Goal: Book appointment/travel/reservation

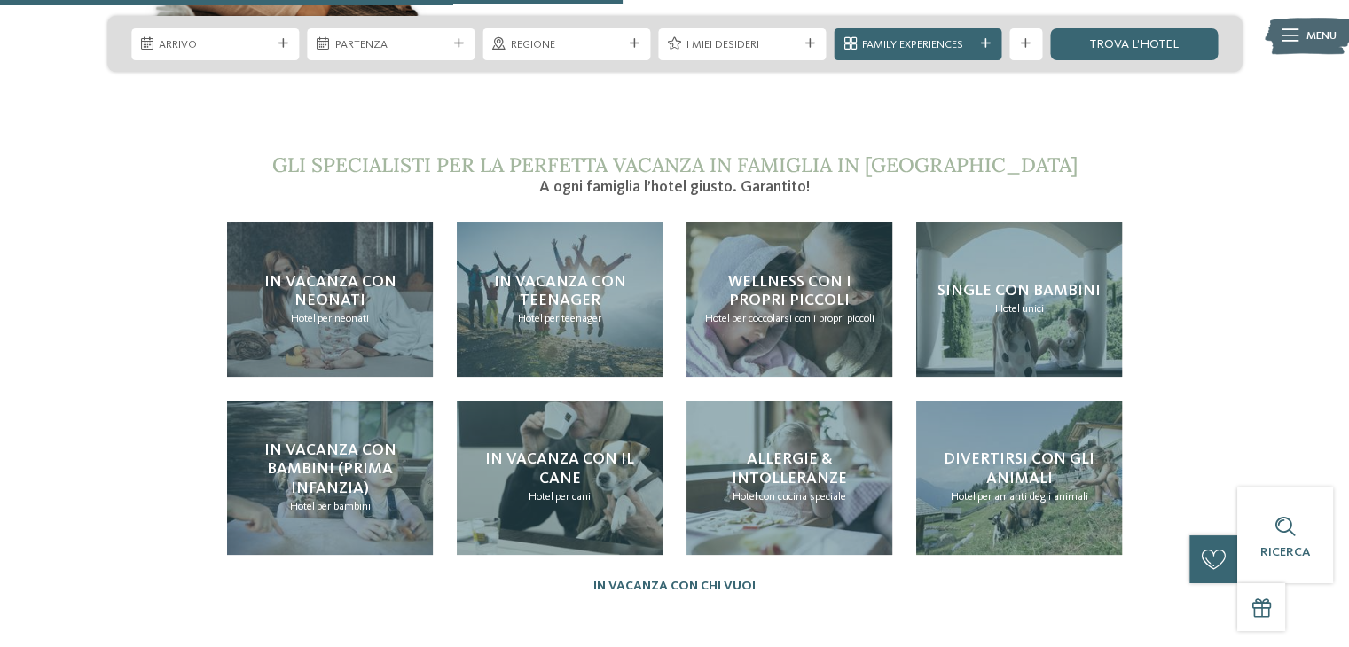
scroll to position [3394, 0]
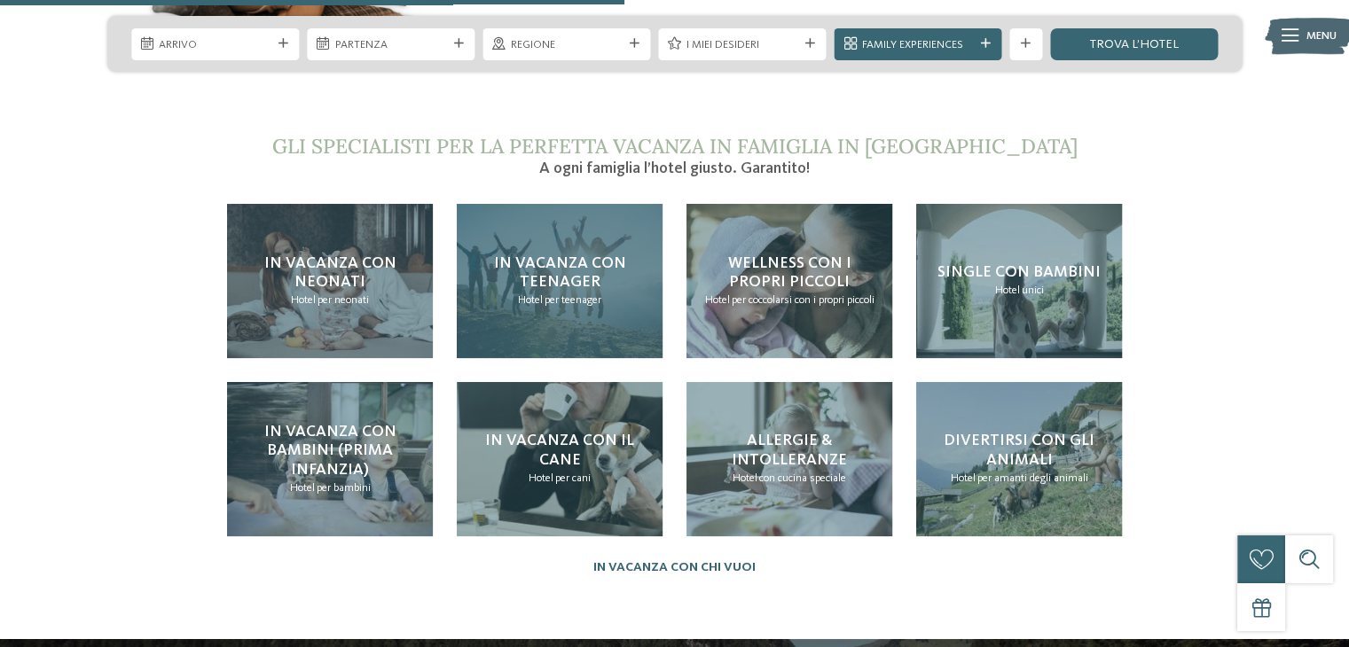
click at [561, 255] on span "In vacanza con teenager" at bounding box center [560, 272] width 132 height 35
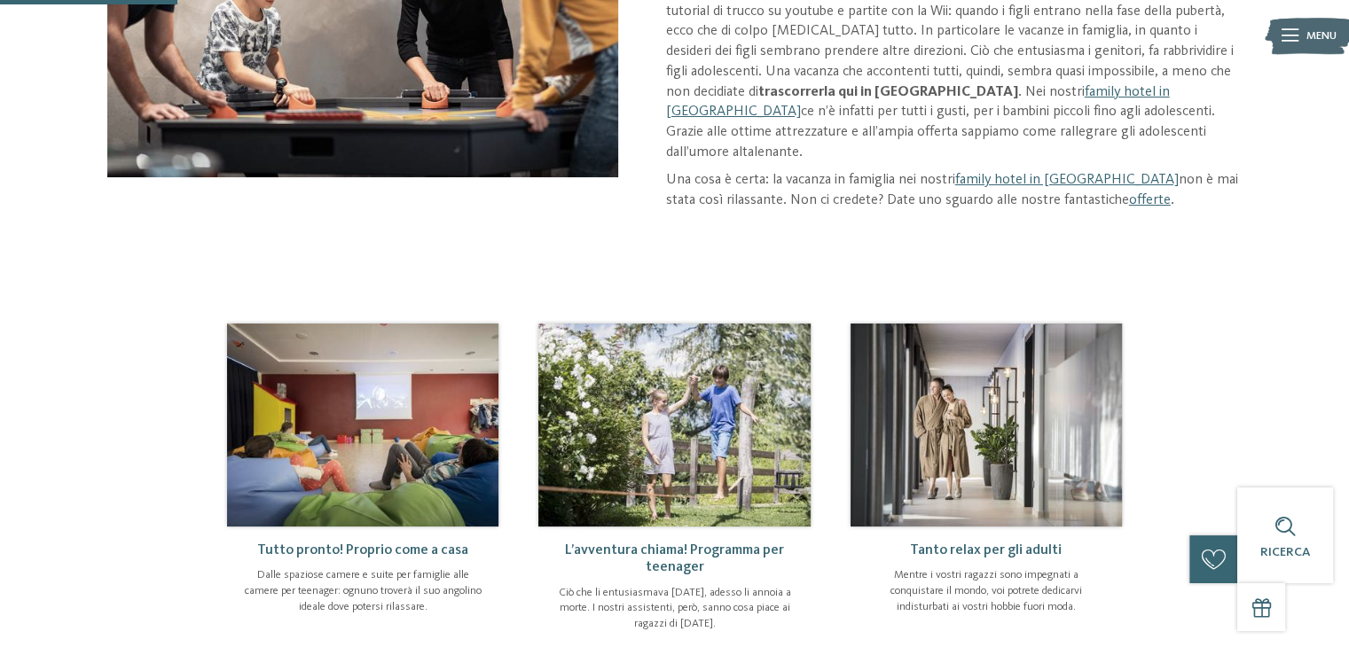
scroll to position [398, 0]
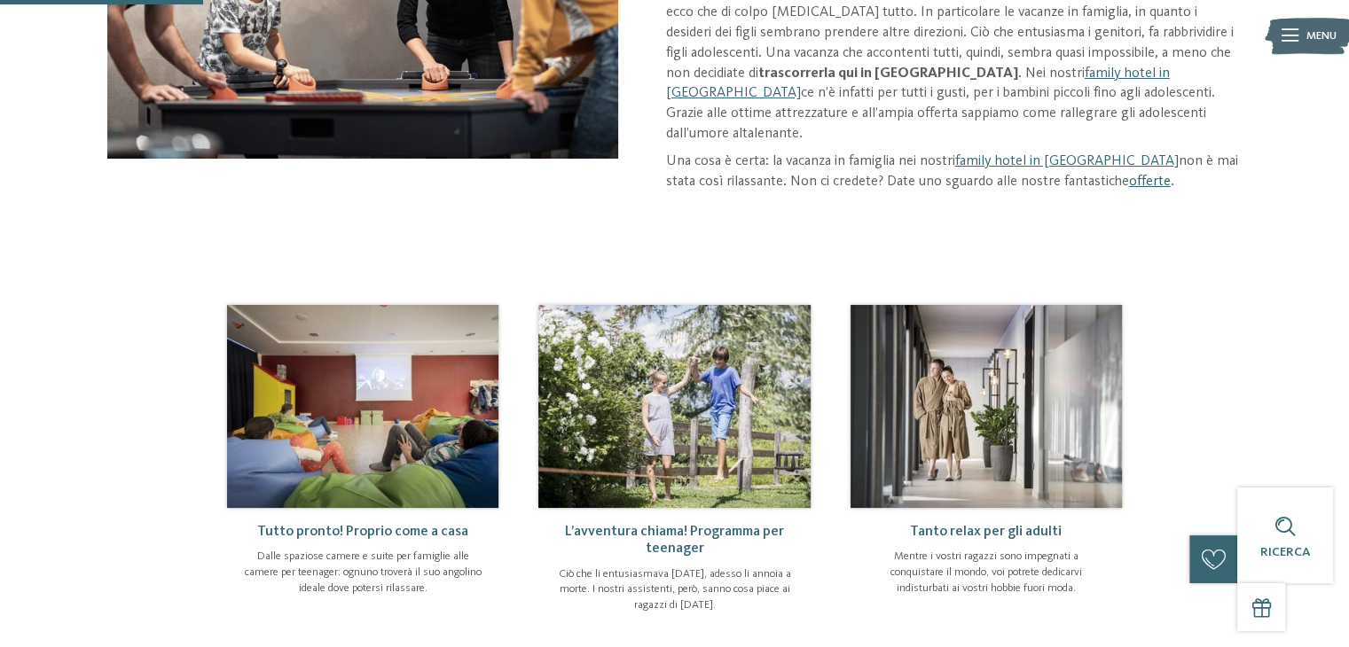
click at [1149, 175] on link "offerte" at bounding box center [1150, 182] width 42 height 14
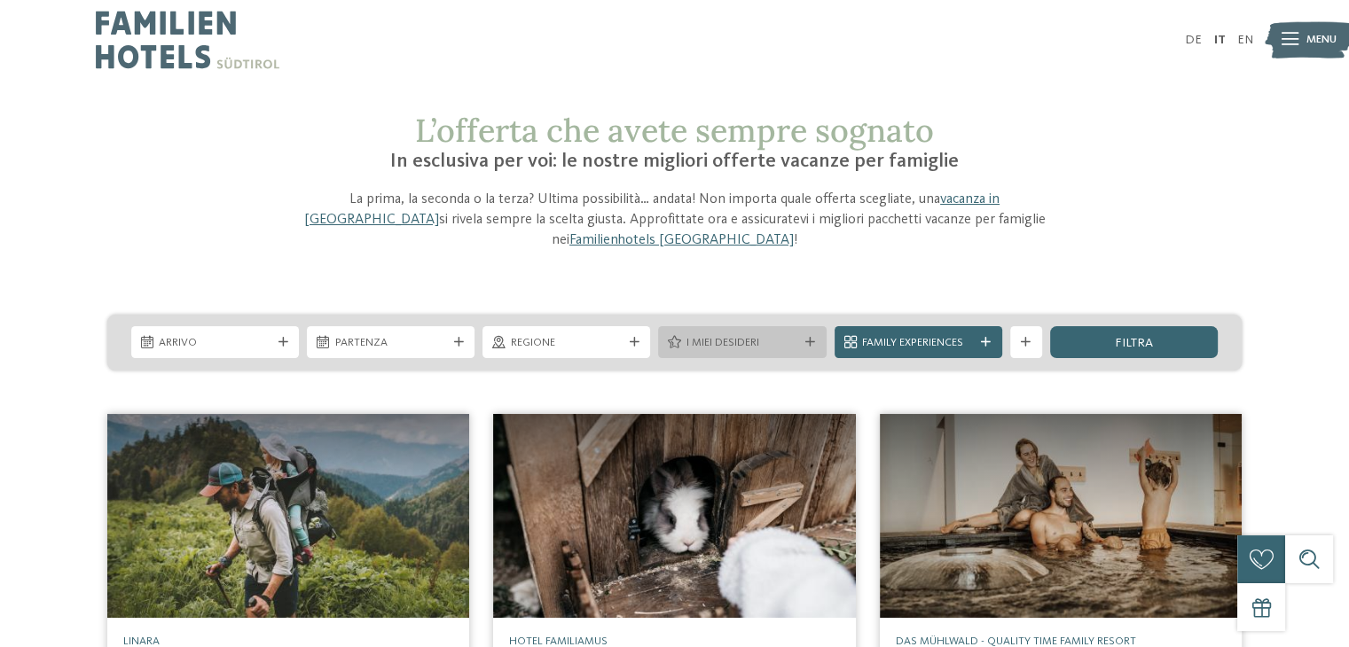
click at [808, 326] on div "I miei desideri" at bounding box center [742, 342] width 168 height 32
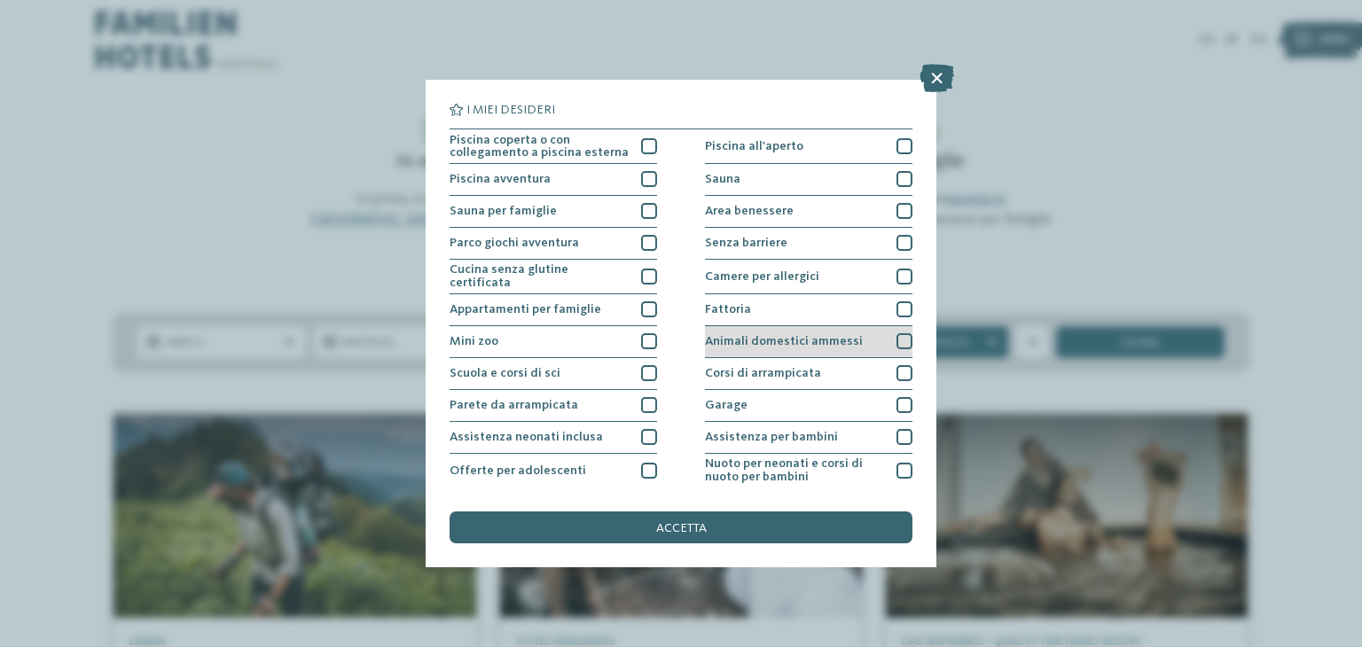
click at [897, 337] on div at bounding box center [905, 341] width 16 height 16
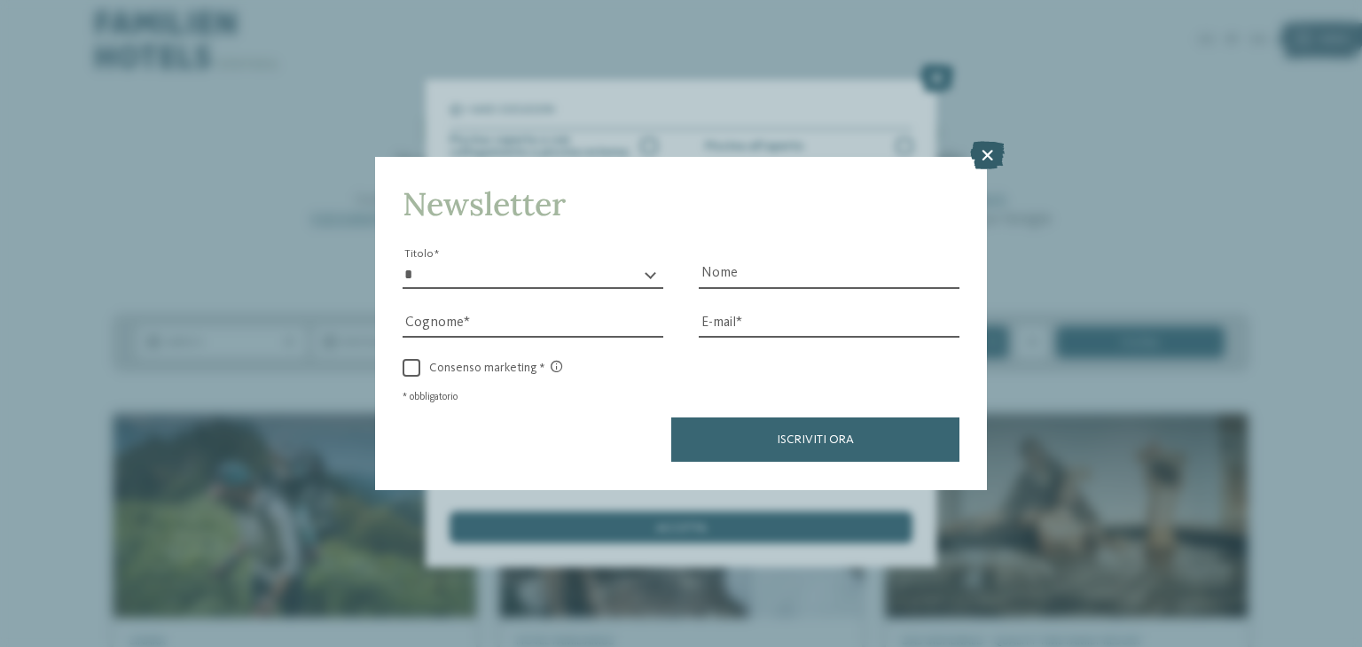
click at [988, 153] on icon at bounding box center [987, 156] width 35 height 28
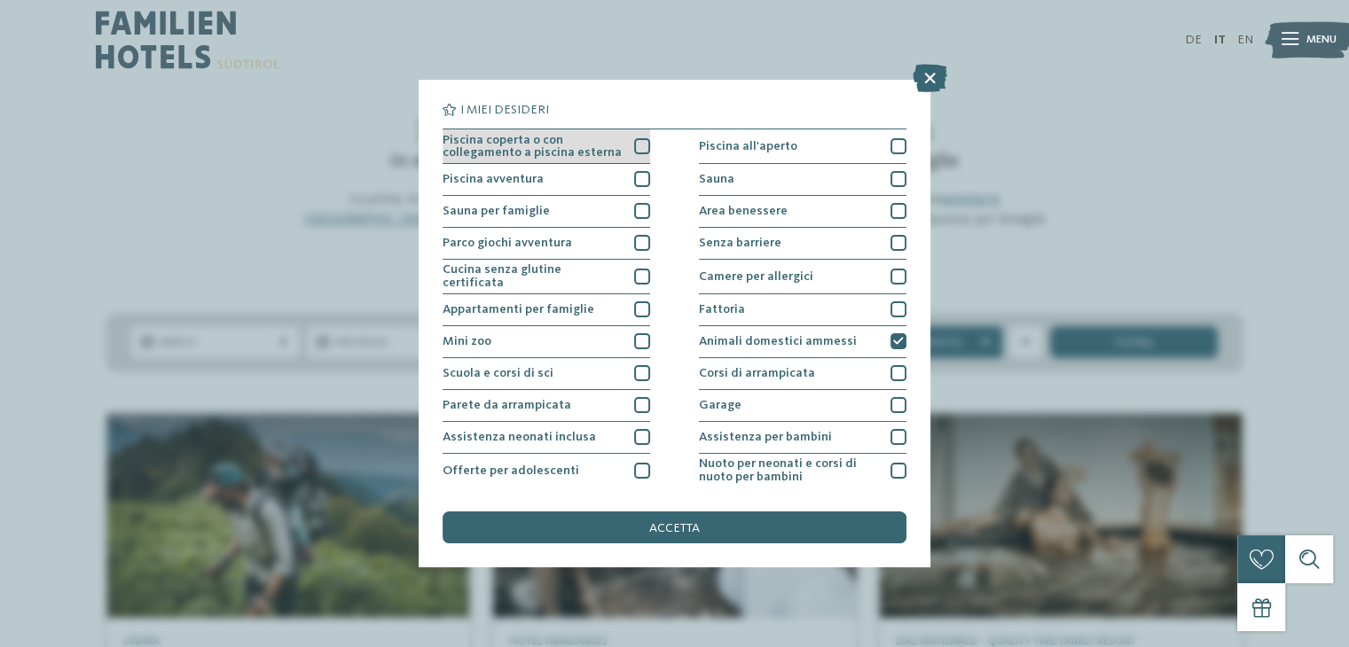
click at [634, 147] on div at bounding box center [642, 146] width 16 height 16
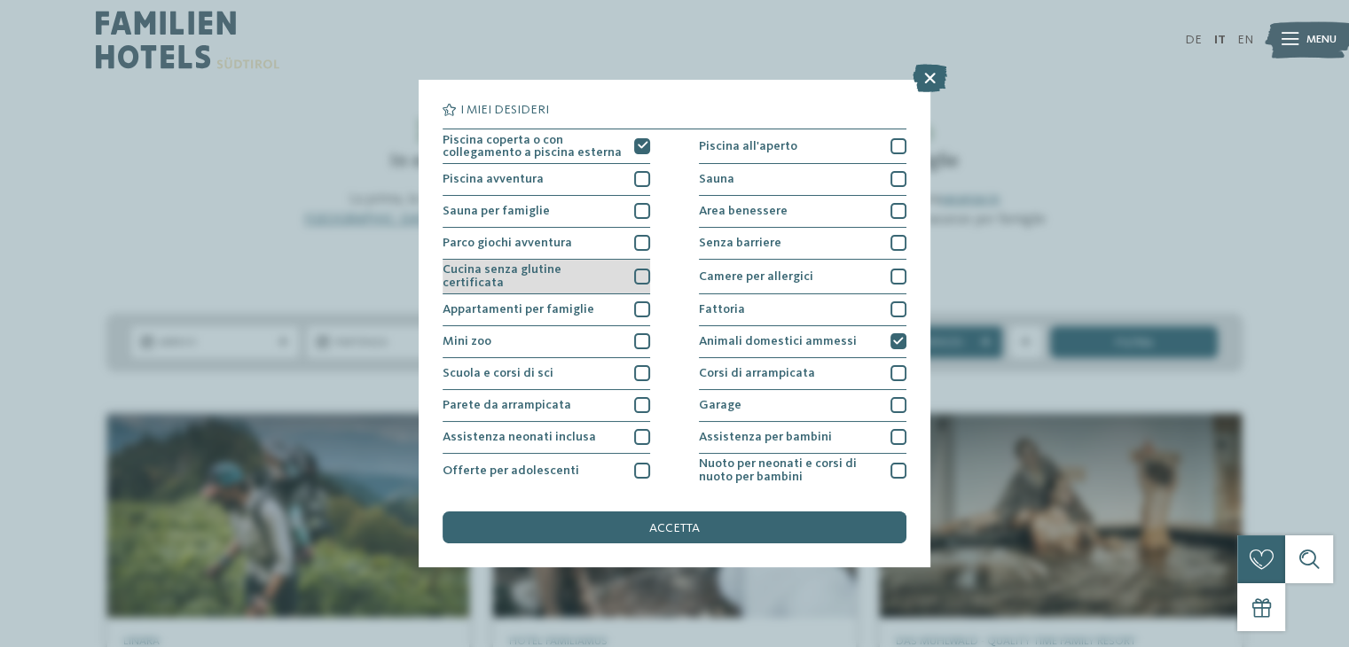
click at [637, 274] on div at bounding box center [642, 277] width 16 height 16
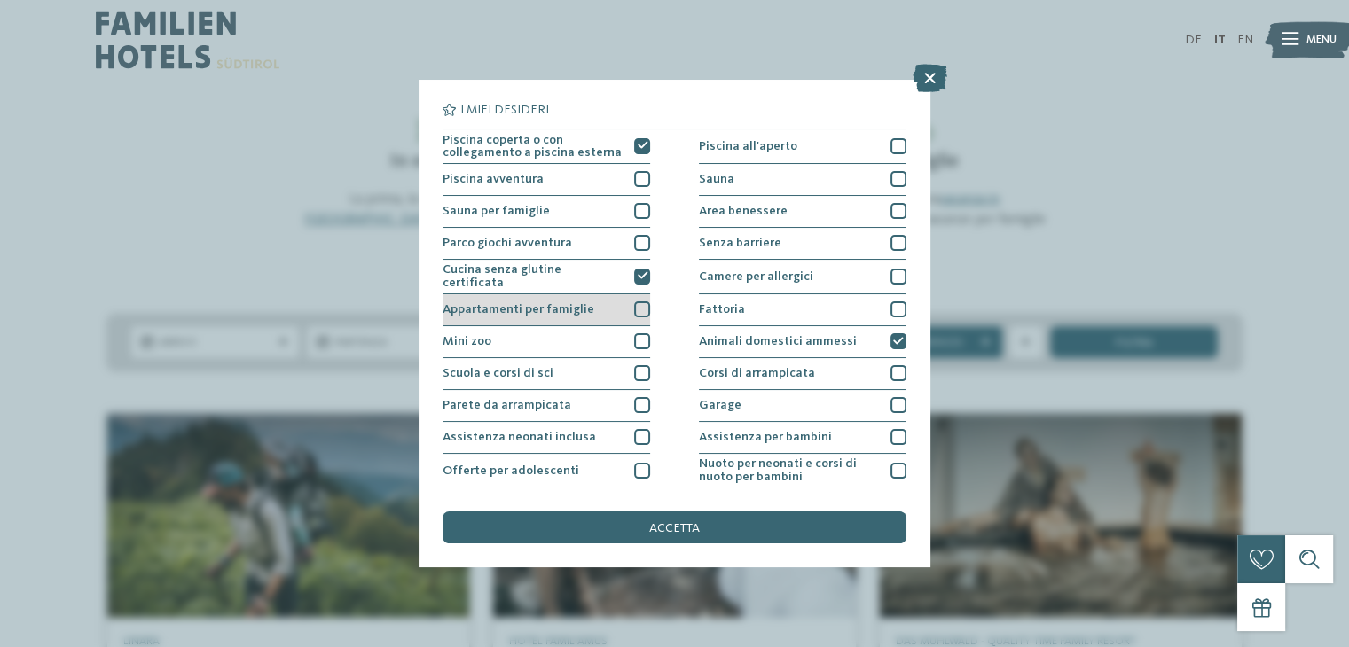
click at [634, 304] on div at bounding box center [642, 310] width 16 height 16
click at [890, 203] on div at bounding box center [898, 211] width 16 height 16
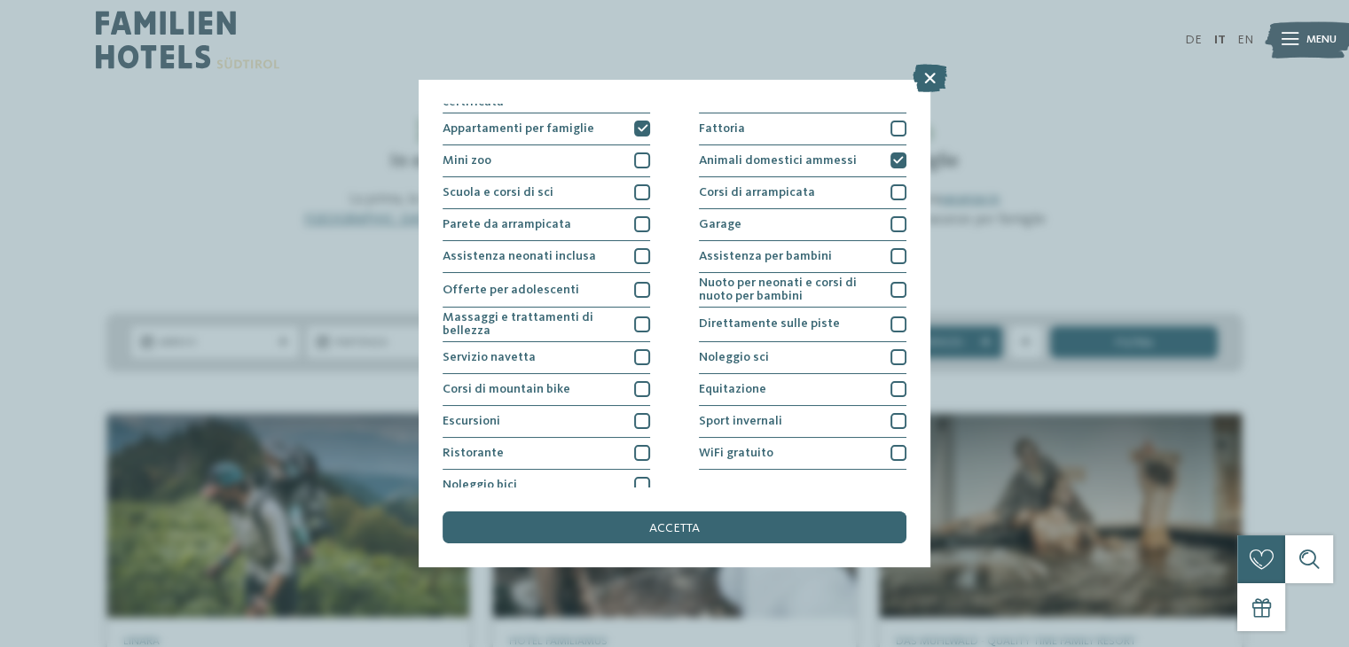
scroll to position [192, 0]
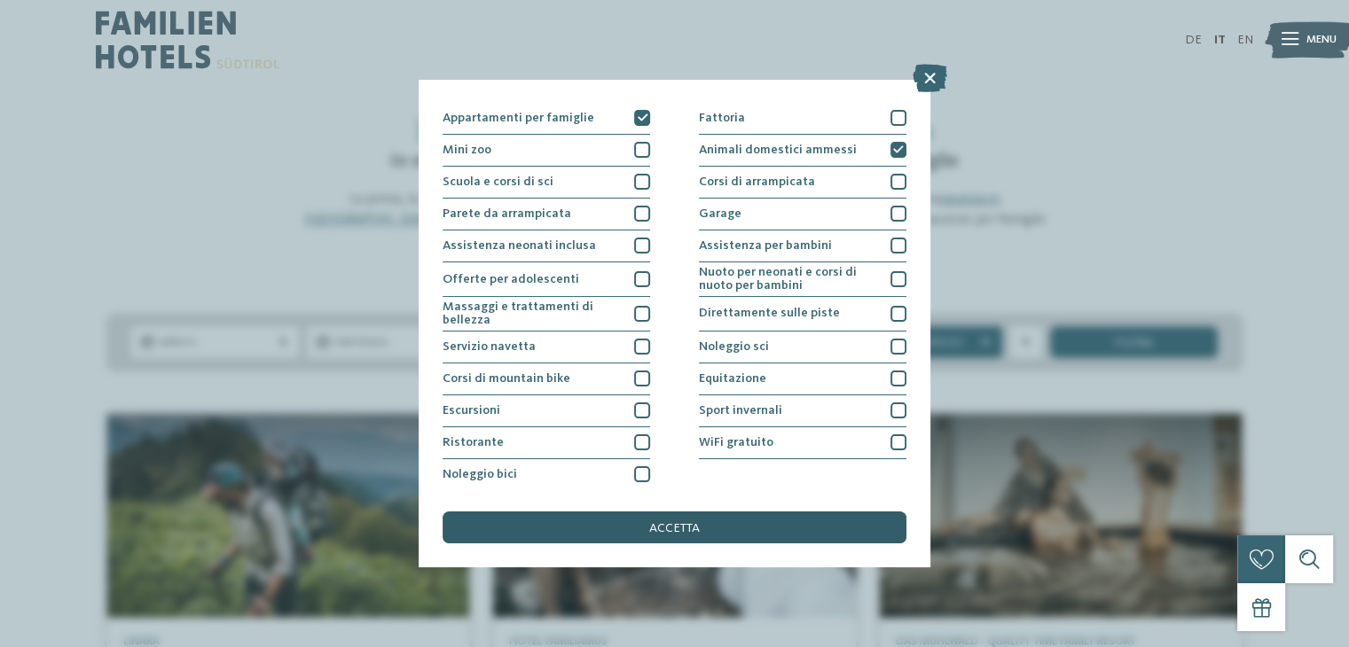
click at [697, 522] on span "accetta" at bounding box center [674, 528] width 51 height 12
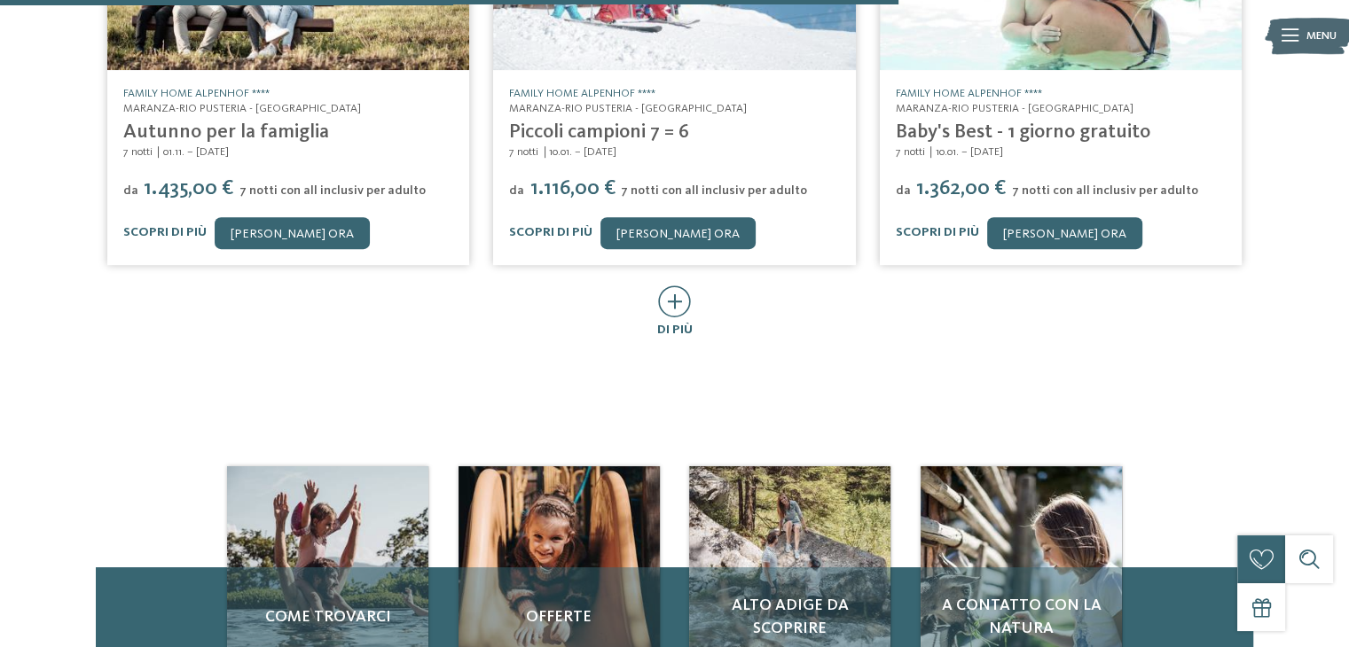
scroll to position [1107, 0]
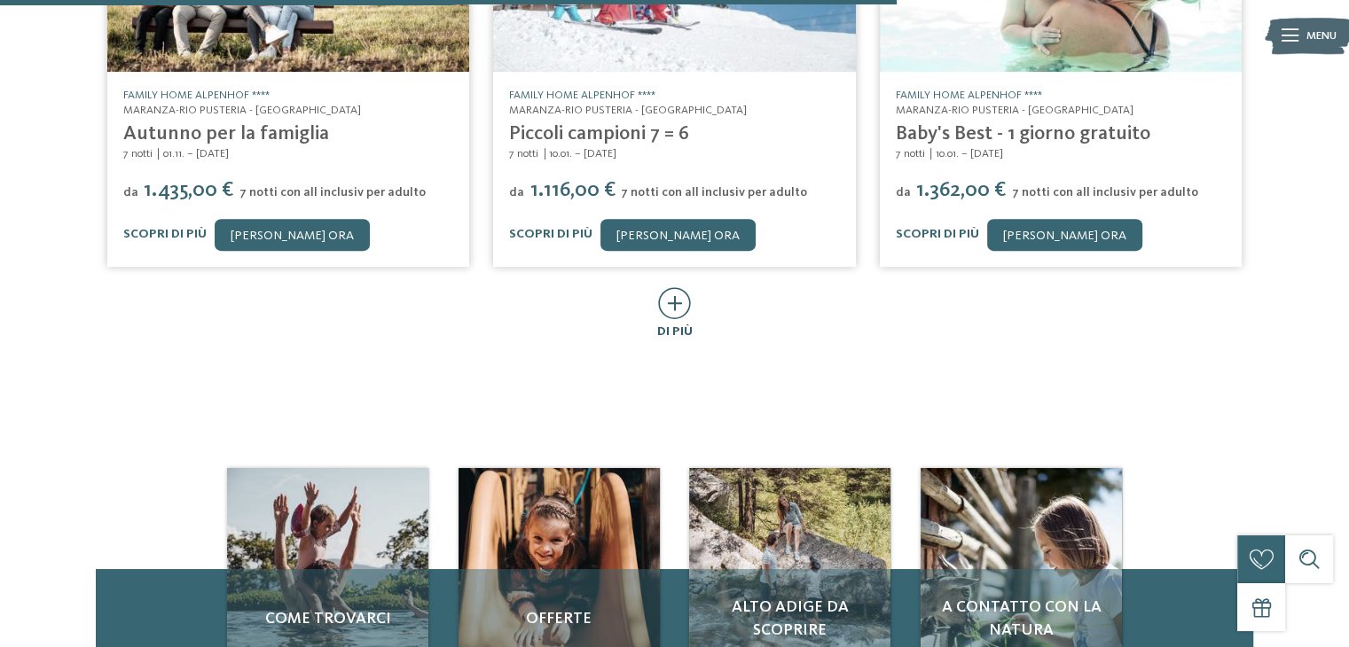
click at [672, 291] on icon at bounding box center [674, 303] width 33 height 32
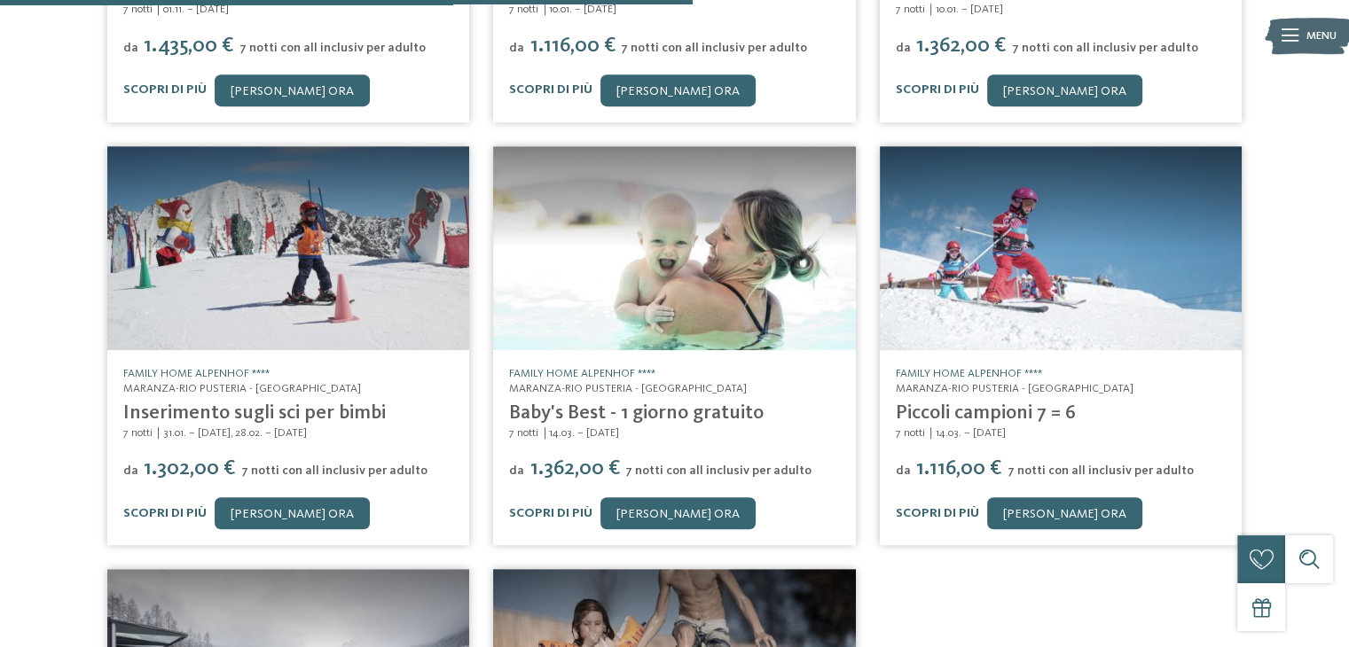
scroll to position [1259, 0]
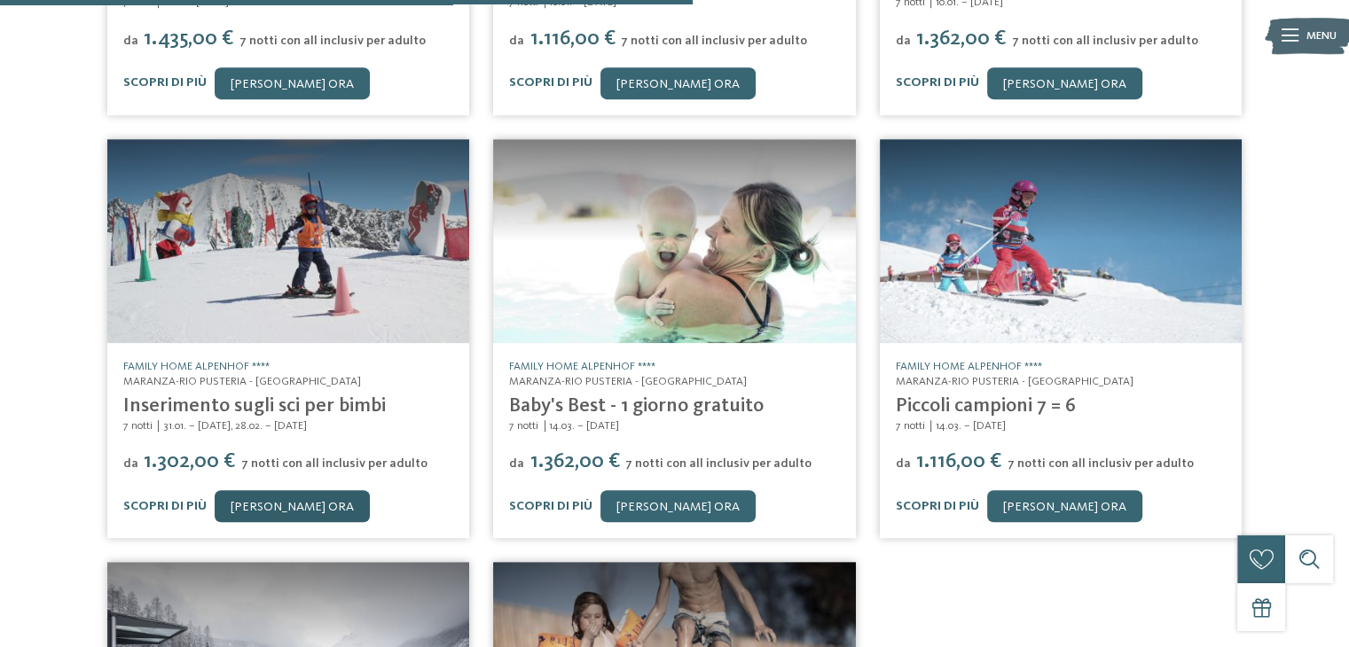
click at [291, 490] on link "[PERSON_NAME] ora" at bounding box center [292, 506] width 155 height 32
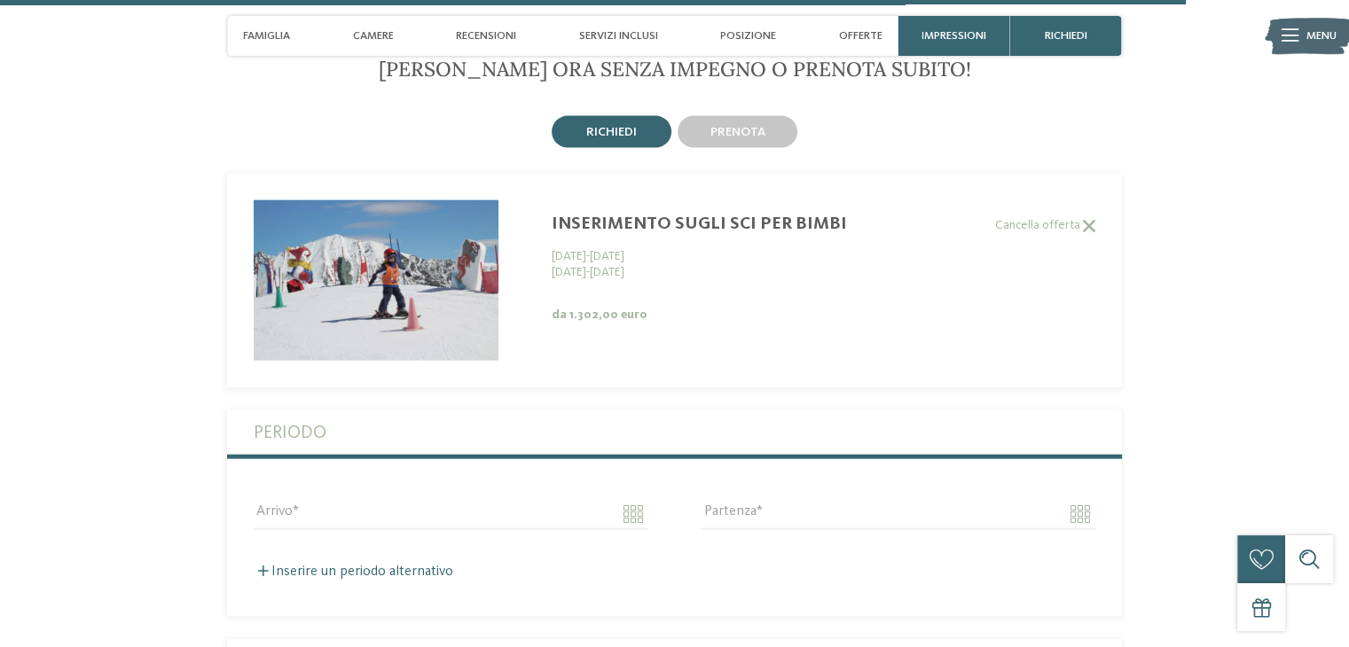
scroll to position [3927, 0]
click at [686, 218] on label "Cancella offerta" at bounding box center [661, 225] width 868 height 15
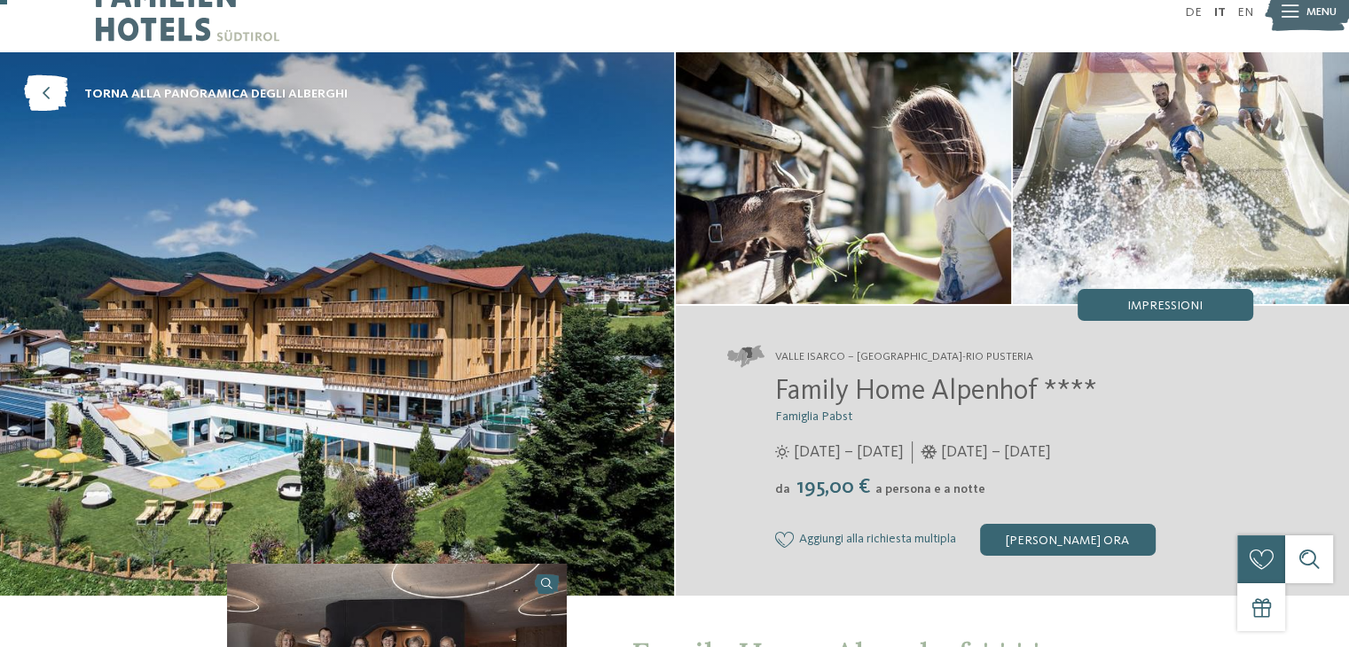
scroll to position [0, 0]
